Goal: Information Seeking & Learning: Find specific fact

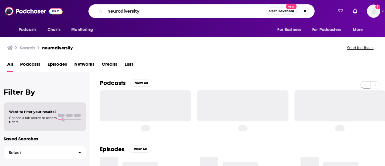
click at [158, 12] on input "neurodiversity" at bounding box center [185, 11] width 161 height 10
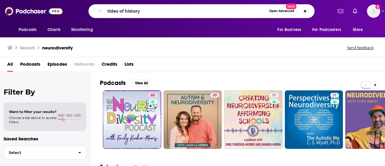
type input "tides of history"
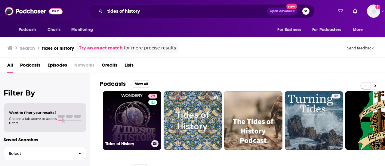
click at [141, 114] on link "79 Tides of History" at bounding box center [132, 120] width 58 height 58
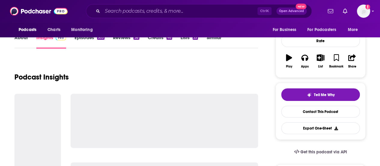
scroll to position [109, 0]
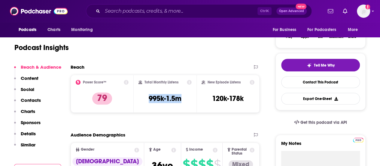
drag, startPoint x: 189, startPoint y: 98, endPoint x: 147, endPoint y: 100, distance: 42.1
click at [147, 100] on div "Total Monthly Listens 995k-1.5m" at bounding box center [166, 94] width 54 height 28
copy h3 "995k-1.5m"
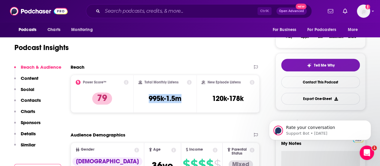
scroll to position [0, 0]
